Goal: Information Seeking & Learning: Learn about a topic

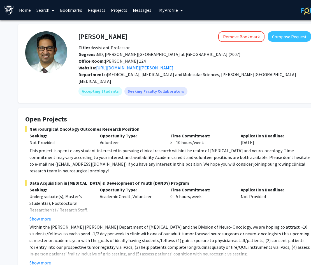
click at [53, 10] on icon at bounding box center [53, 10] width 3 height 4
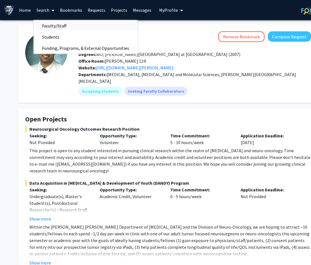
click at [65, 25] on span "Faculty/Staff" at bounding box center [54, 25] width 41 height 11
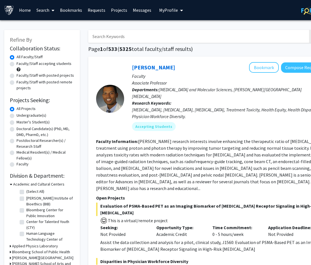
click at [120, 37] on input "Search Keywords" at bounding box center [198, 36] width 220 height 13
type input "bio"
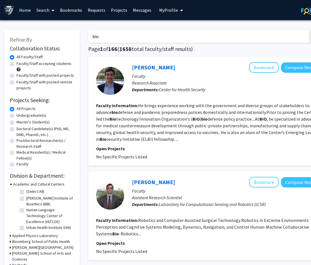
click at [29, 117] on label "Undergraduate(s)" at bounding box center [32, 116] width 30 height 6
click at [20, 116] on input "Undergraduate(s)" at bounding box center [19, 115] width 4 height 4
radio input "true"
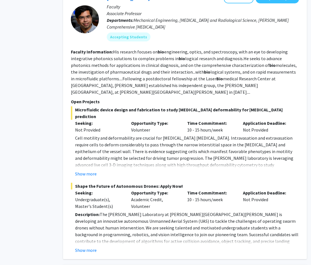
scroll to position [250, 25]
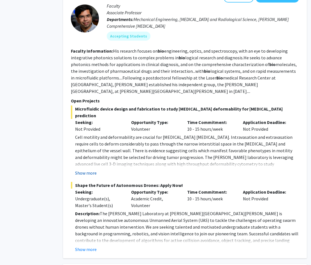
click at [92, 170] on button "Show more" at bounding box center [86, 173] width 22 height 7
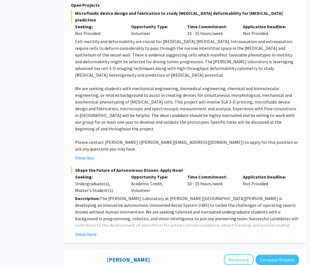
scroll to position [346, 25]
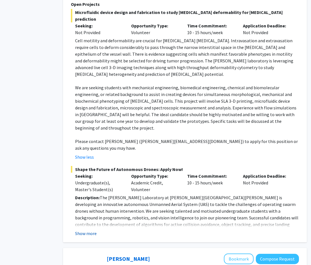
click at [85, 230] on button "Show more" at bounding box center [86, 233] width 22 height 7
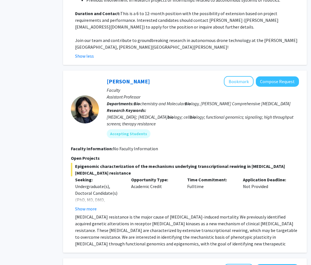
scroll to position [694, 25]
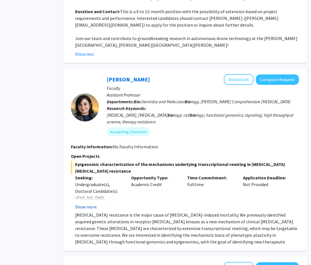
click at [90, 204] on button "Show more" at bounding box center [86, 207] width 22 height 7
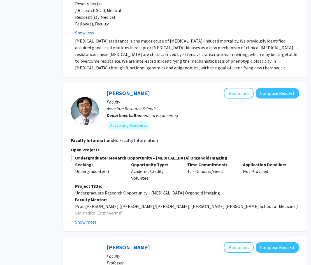
scroll to position [912, 25]
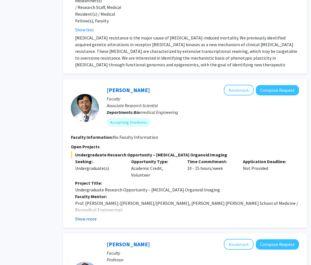
click at [89, 216] on button "Show more" at bounding box center [86, 219] width 22 height 7
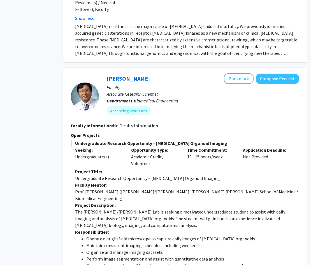
scroll to position [915, 25]
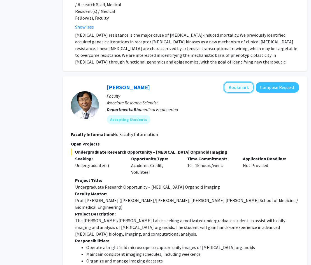
click at [240, 82] on button "Bookmark" at bounding box center [239, 87] width 30 height 11
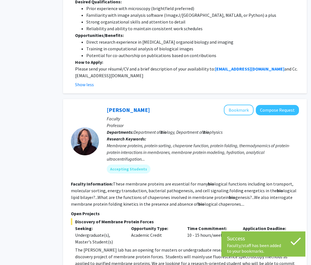
scroll to position [1229, 25]
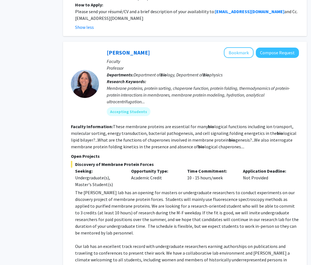
scroll to position [1291, 25]
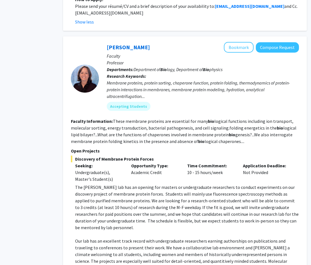
click at [202, 238] on p "Our lab has an excellent track record with undergraduate researchers earning au…" at bounding box center [187, 255] width 224 height 34
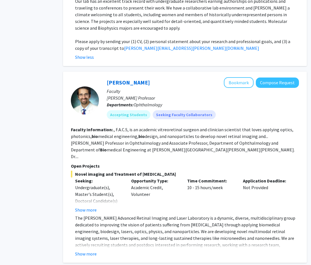
scroll to position [1530, 25]
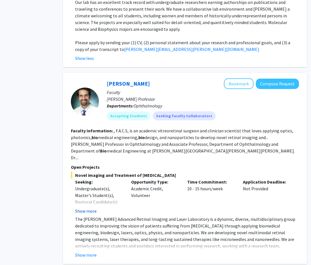
click at [85, 208] on button "Show more" at bounding box center [86, 211] width 22 height 7
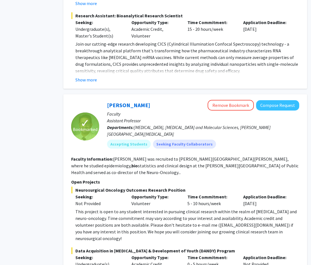
scroll to position [2465, 25]
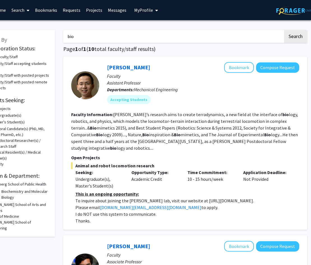
scroll to position [0, 0]
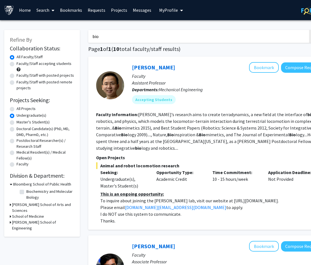
click at [127, 34] on input "bio" at bounding box center [198, 36] width 220 height 13
type input "b"
type input "cell"
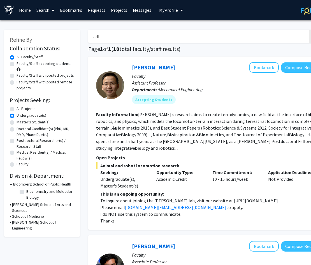
radio input "true"
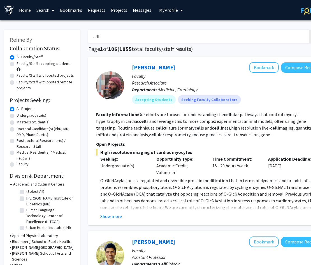
click at [24, 115] on label "Undergraduate(s)" at bounding box center [32, 116] width 30 height 6
click at [20, 115] on input "Undergraduate(s)" at bounding box center [19, 115] width 4 height 4
radio input "true"
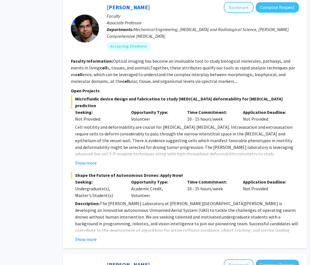
scroll to position [410, 25]
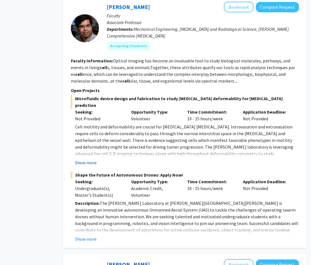
click at [83, 160] on button "Show more" at bounding box center [86, 163] width 22 height 7
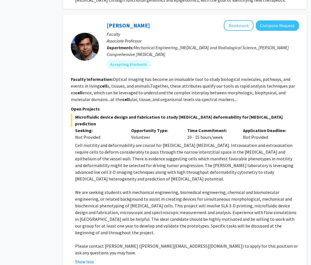
scroll to position [391, 25]
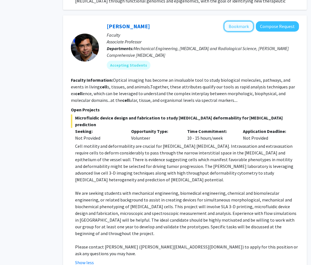
click at [242, 27] on button "Bookmark" at bounding box center [239, 26] width 30 height 11
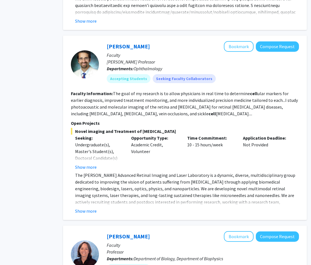
scroll to position [953, 25]
click at [90, 208] on button "Show more" at bounding box center [86, 211] width 22 height 7
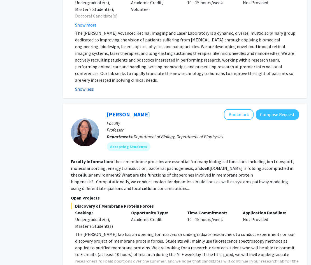
scroll to position [1138, 25]
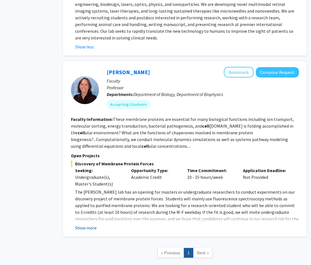
click at [87, 225] on button "Show more" at bounding box center [86, 228] width 22 height 7
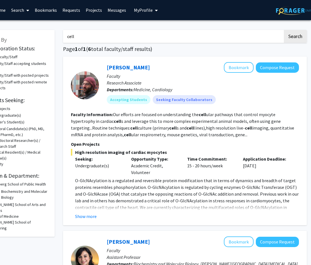
scroll to position [0, 0]
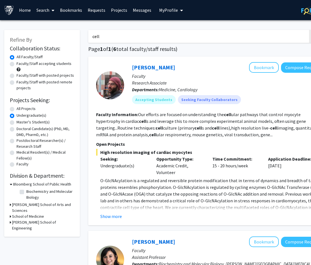
drag, startPoint x: 105, startPoint y: 37, endPoint x: 86, endPoint y: 36, distance: 18.8
type input "comp"
radio input "true"
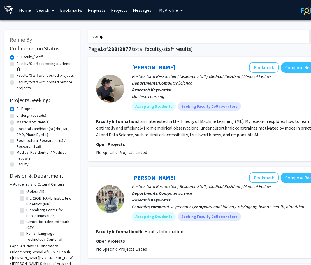
click at [40, 115] on label "Undergraduate(s)" at bounding box center [32, 116] width 30 height 6
click at [20, 115] on input "Undergraduate(s)" at bounding box center [19, 115] width 4 height 4
radio input "true"
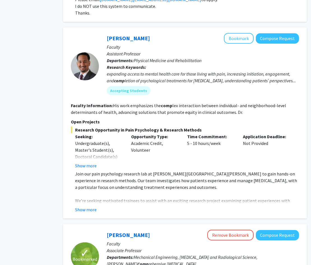
scroll to position [445, 25]
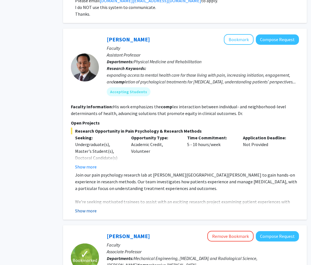
click at [88, 208] on button "Show more" at bounding box center [86, 211] width 22 height 7
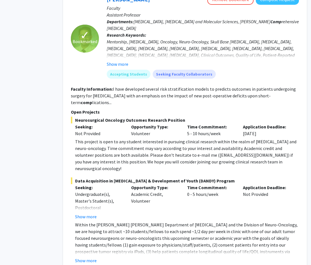
scroll to position [1465, 25]
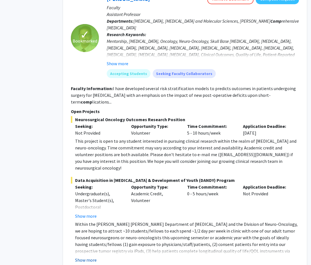
click at [91, 257] on button "Show more" at bounding box center [86, 260] width 22 height 7
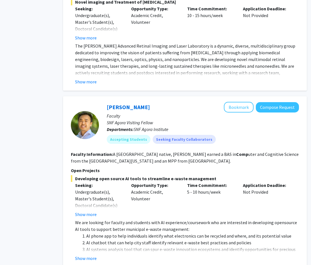
scroll to position [2056, 25]
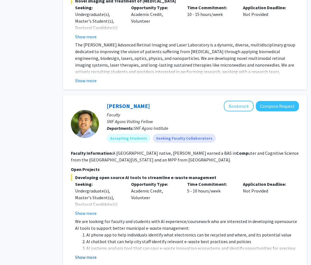
click at [86, 254] on button "Show more" at bounding box center [86, 257] width 22 height 7
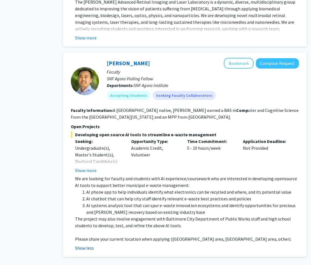
scroll to position [2099, 25]
